Goal: Transaction & Acquisition: Subscribe to service/newsletter

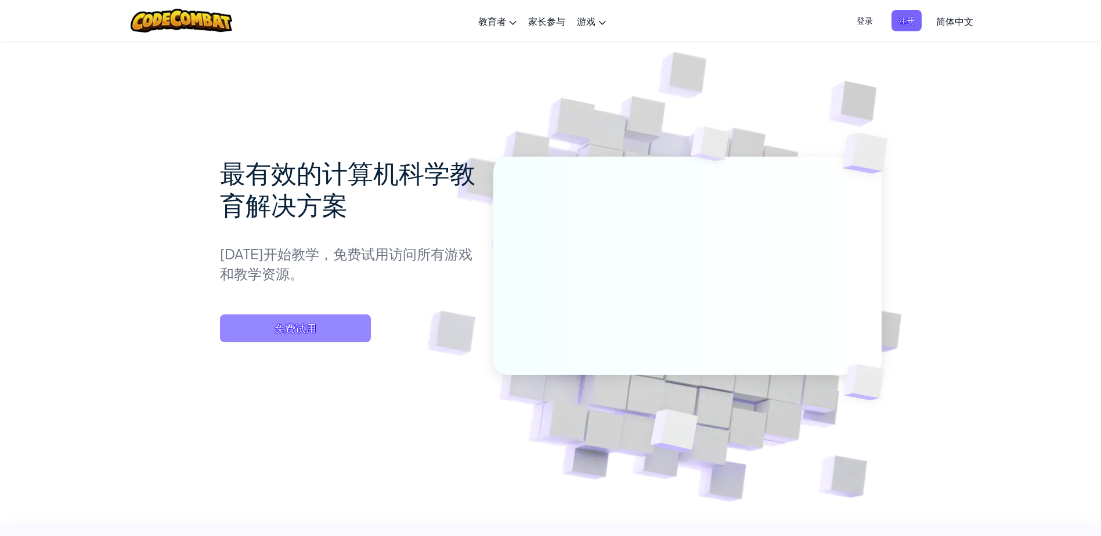
click at [347, 325] on span "免费试用" at bounding box center [295, 329] width 151 height 28
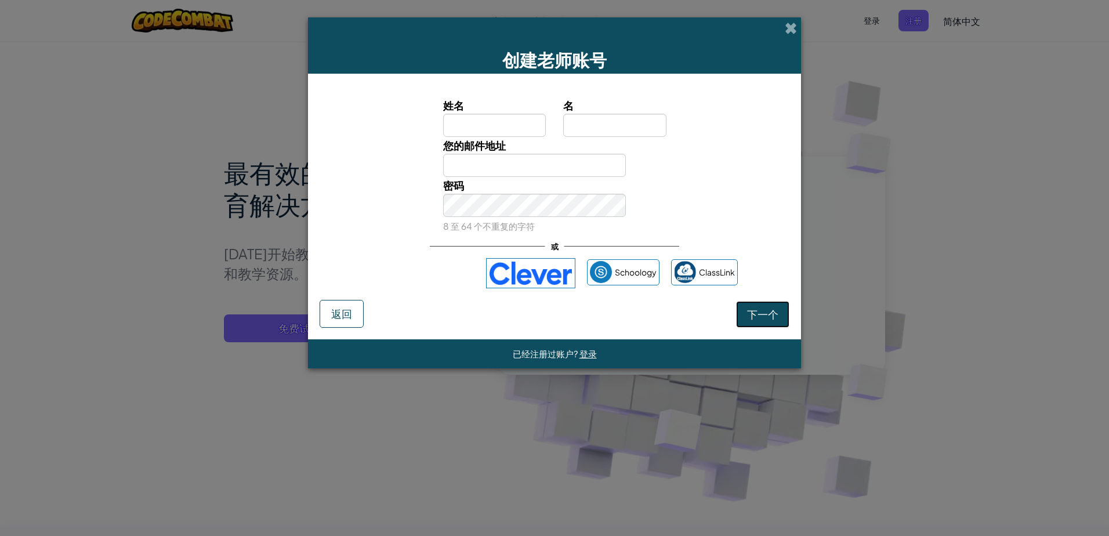
click at [760, 311] on span "下一个" at bounding box center [762, 314] width 31 height 13
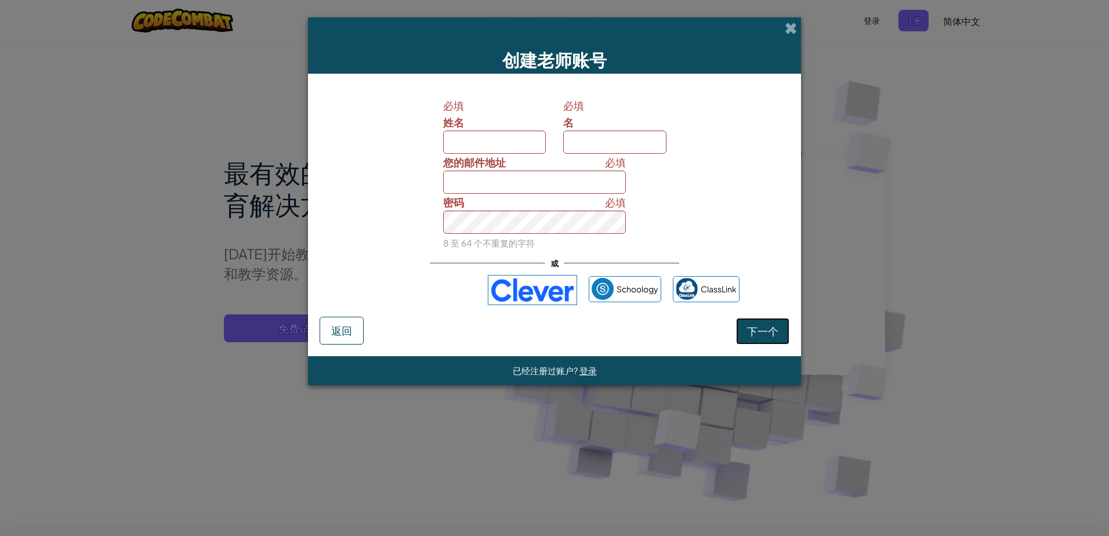
click at [754, 337] on span "下一个" at bounding box center [762, 330] width 31 height 13
click at [324, 326] on button "返回" at bounding box center [342, 331] width 44 height 28
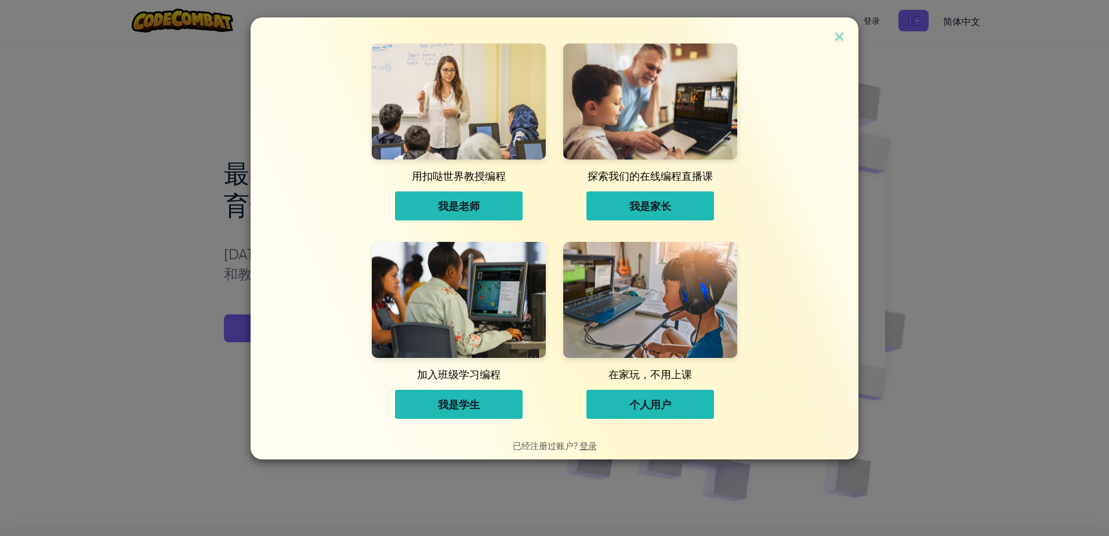
click at [630, 409] on span "个人用户" at bounding box center [651, 404] width 42 height 14
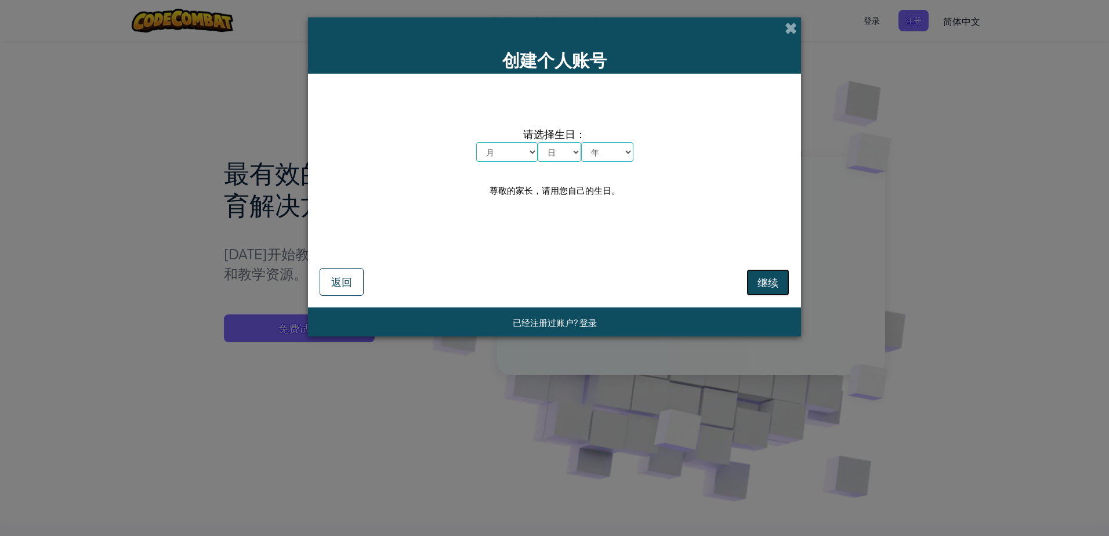
click at [771, 279] on span "继续" at bounding box center [768, 282] width 21 height 13
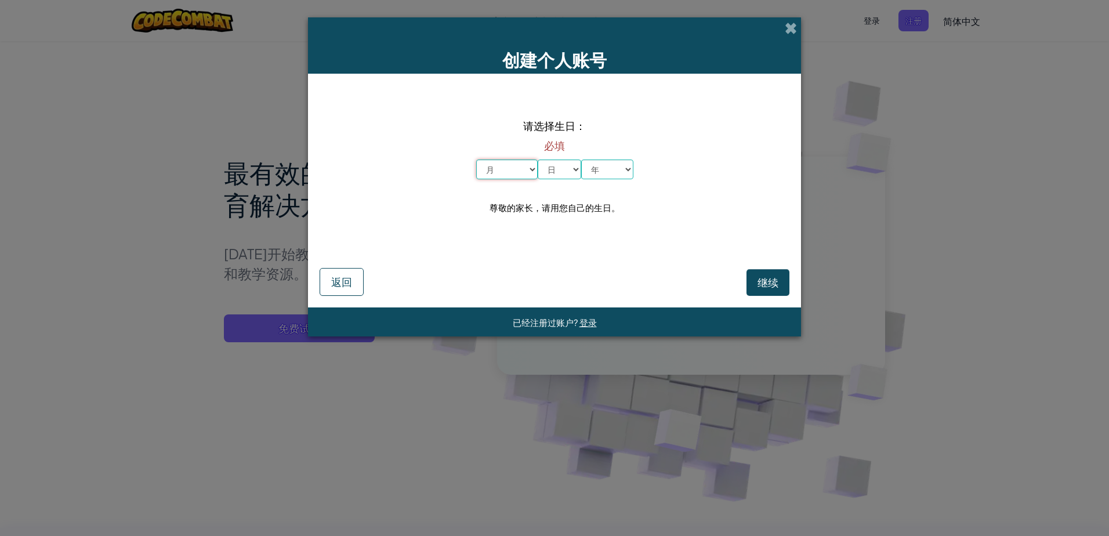
click at [526, 174] on select "月 一月 二月 三月 四月 五月 六月 七月 八月 九月 十月 十一月 十二月" at bounding box center [507, 170] width 62 height 20
click at [476, 160] on select "月 一月 二月 三月 四月 五月 六月 七月 八月 九月 十月 十一月 十二月" at bounding box center [507, 170] width 62 height 20
click at [581, 171] on select "年 2025 2024 2023 2022 2021 2020 2019 2018 2017 2016 2015 2014 2013 2012 2011 20…" at bounding box center [607, 170] width 52 height 20
click at [516, 164] on select "月 一月 二月 三月 四月 五月 六月 七月 八月 九月 十月 十一月 十二月" at bounding box center [507, 170] width 62 height 20
select select "6"
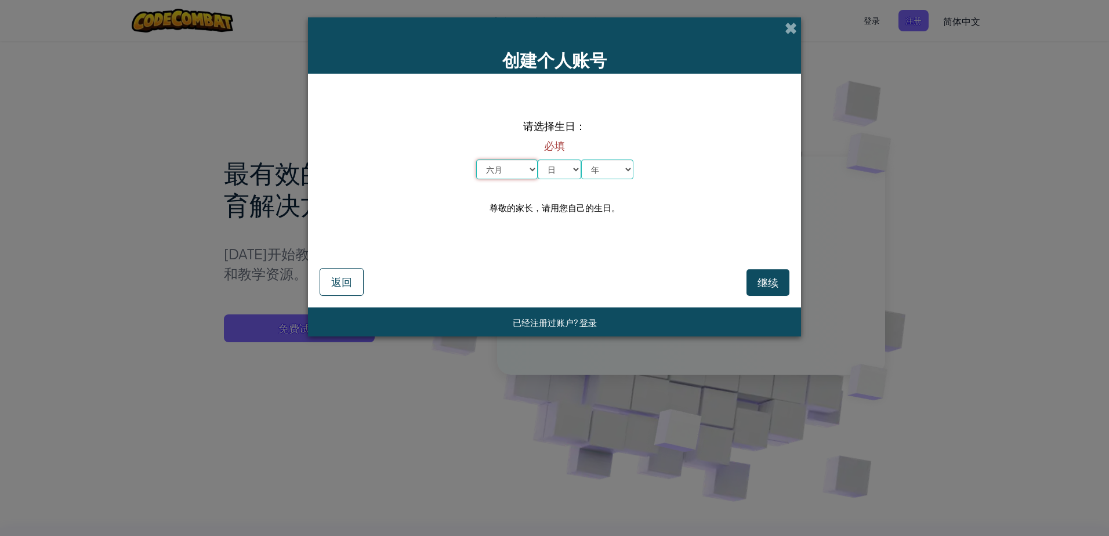
click at [476, 160] on select "月 一月 二月 三月 四月 五月 六月 七月 八月 九月 十月 十一月 十二月" at bounding box center [507, 170] width 62 height 20
click at [570, 168] on select "日 1 2 3 4 5 6 7 8 9 10 11 12 13 14 15 16 17 18 19 20 21 22 23 24 25 26 27 28 29…" at bounding box center [560, 170] width 44 height 20
select select "6"
click at [538, 160] on select "日 1 2 3 4 5 6 7 8 9 10 11 12 13 14 15 16 17 18 19 20 21 22 23 24 25 26 27 28 29…" at bounding box center [560, 170] width 44 height 20
click at [605, 171] on select "年 2025 2024 2023 2022 2021 2020 2019 2018 2017 2016 2015 2014 2013 2012 2011 20…" at bounding box center [607, 170] width 52 height 20
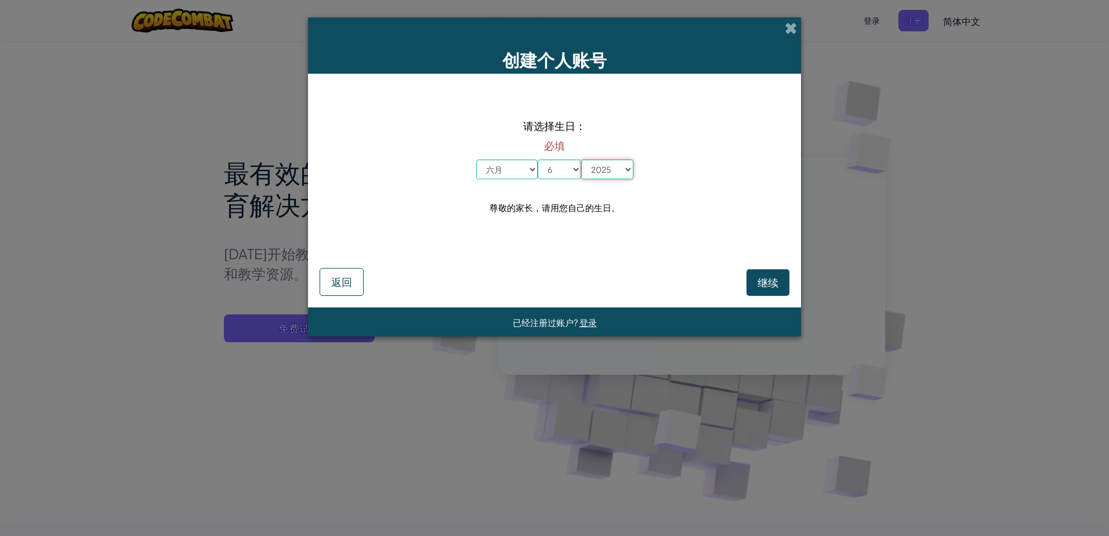
click at [581, 160] on select "年 2025 2024 2023 2022 2021 2020 2019 2018 2017 2016 2015 2014 2013 2012 2011 20…" at bounding box center [607, 170] width 52 height 20
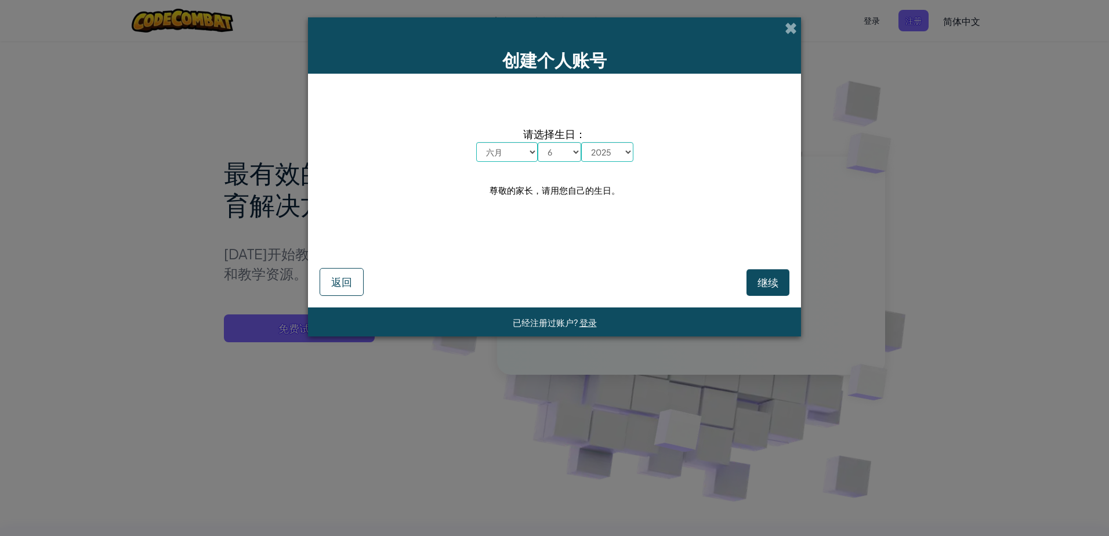
click at [612, 141] on span "请选择生日：" at bounding box center [554, 133] width 157 height 17
click at [611, 148] on select "年 2025 2024 2023 2022 2021 2020 2019 2018 2017 2016 2015 2014 2013 2012 2011 20…" at bounding box center [607, 152] width 52 height 20
select select "1999"
click at [581, 142] on select "年 2025 2024 2023 2022 2021 2020 2019 2018 2017 2016 2015 2014 2013 2012 2011 20…" at bounding box center [607, 152] width 52 height 20
click at [762, 282] on span "继续" at bounding box center [768, 282] width 21 height 13
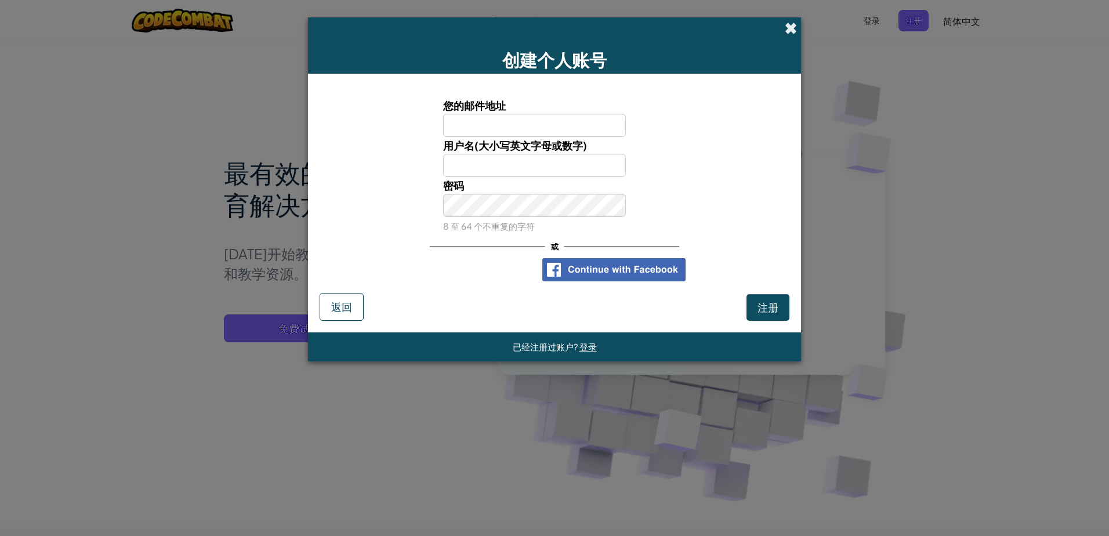
click at [787, 26] on span at bounding box center [791, 28] width 12 height 12
